Goal: Task Accomplishment & Management: Manage account settings

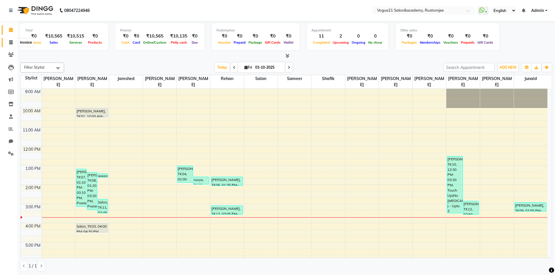
click at [12, 43] on icon at bounding box center [10, 42] width 3 height 4
select select "8171"
select select "service"
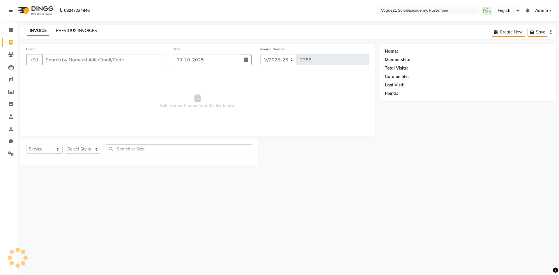
click at [64, 32] on link "PREVIOUS INVOICES" at bounding box center [76, 30] width 41 height 5
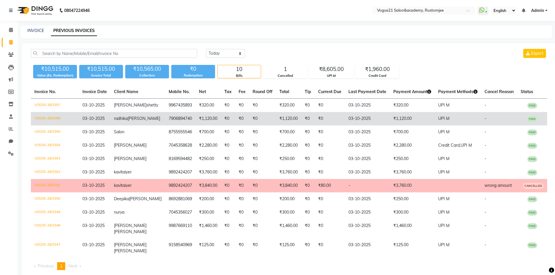
click at [315, 117] on td "₹0" at bounding box center [330, 118] width 30 height 13
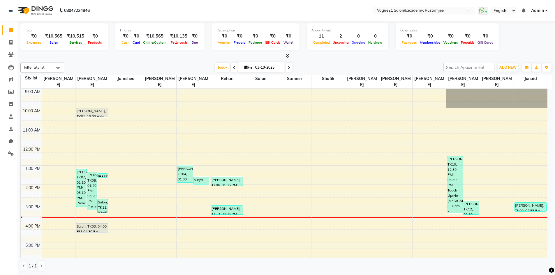
click at [534, 12] on span "Admin" at bounding box center [537, 11] width 13 height 6
click at [523, 41] on link "Sign out" at bounding box center [517, 40] width 53 height 9
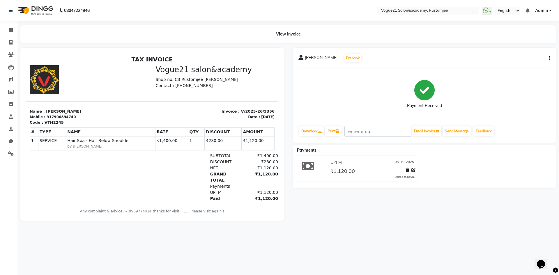
click at [551, 57] on div "[PERSON_NAME] Prebook Payment Received Download Print Email Invoice Send Messag…" at bounding box center [425, 95] width 264 height 95
click at [550, 59] on icon "button" at bounding box center [549, 58] width 1 height 0
click at [539, 65] on div "Edit Invoice" at bounding box center [521, 65] width 40 height 7
select select "service"
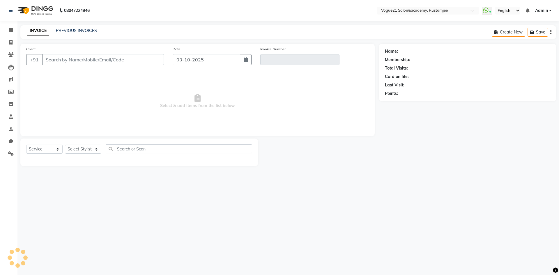
type input "7906894740"
type input "V/2025-26/3356"
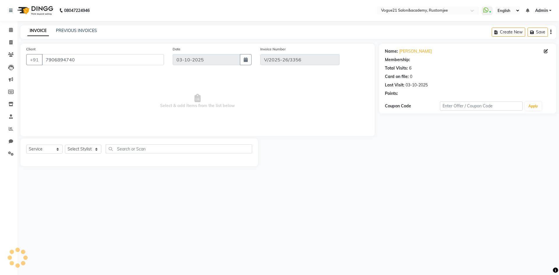
select select "select"
select select "1: Object"
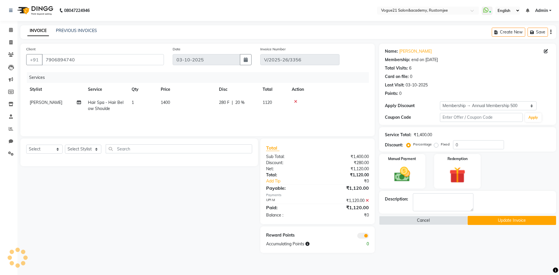
type input "20"
click at [368, 201] on icon at bounding box center [367, 201] width 3 height 4
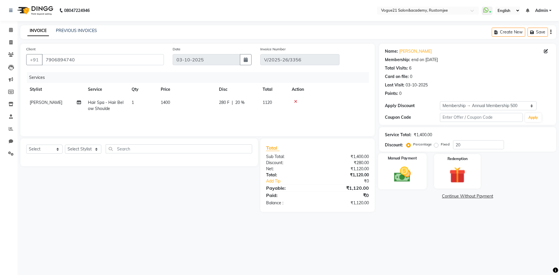
click at [411, 178] on img at bounding box center [402, 174] width 27 height 19
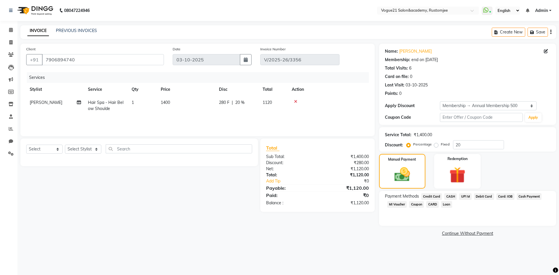
click at [450, 193] on div "Payment Methods Credit Card CASH UPI M Debit Card Card: IOB Cash Payment MI Vou…" at bounding box center [467, 208] width 177 height 35
click at [449, 197] on span "CASH" at bounding box center [451, 196] width 13 height 7
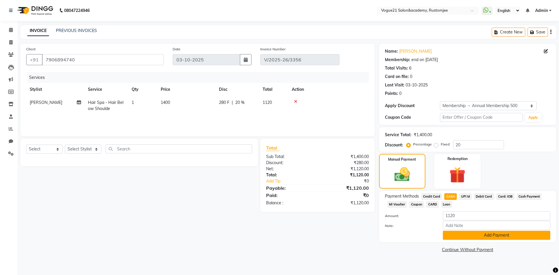
click at [458, 235] on button "Add Payment" at bounding box center [497, 235] width 108 height 9
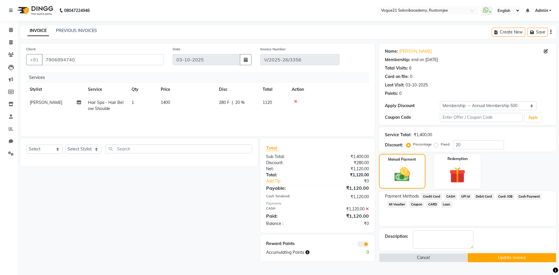
click at [505, 256] on button "Update Invoice" at bounding box center [512, 257] width 89 height 9
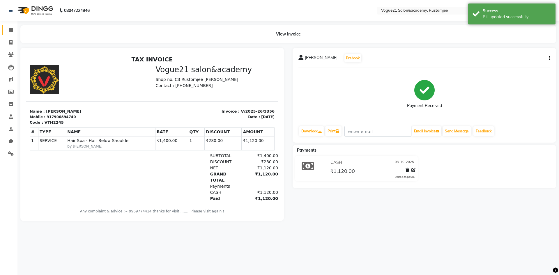
drag, startPoint x: 8, startPoint y: 33, endPoint x: 22, endPoint y: 1, distance: 35.1
click at [8, 33] on span at bounding box center [11, 30] width 10 height 7
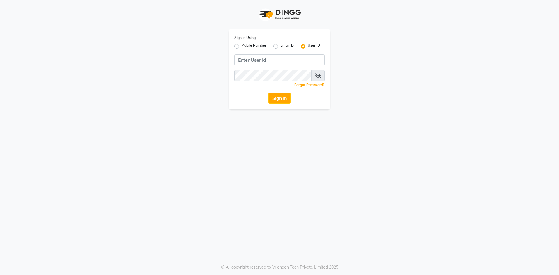
click at [242, 46] on label "Mobile Number" at bounding box center [254, 46] width 25 height 7
click at [242, 46] on input "Mobile Number" at bounding box center [244, 45] width 4 height 4
radio input "true"
radio input "false"
drag, startPoint x: 263, startPoint y: 67, endPoint x: 266, endPoint y: 65, distance: 3.9
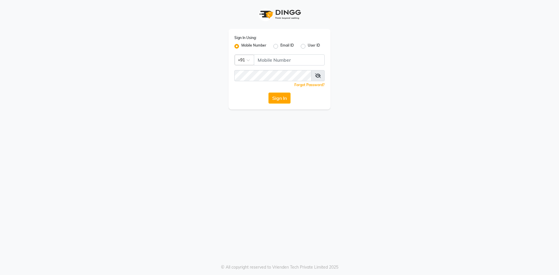
click at [264, 67] on div "Sign In Using: Mobile Number Email ID User ID Country Code × +91 Remember me Fo…" at bounding box center [280, 69] width 102 height 81
click at [271, 61] on input "Username" at bounding box center [289, 59] width 71 height 11
type input "8755555546"
click at [319, 75] on icon at bounding box center [318, 75] width 6 height 5
click at [279, 100] on button "Sign In" at bounding box center [280, 98] width 22 height 11
